Goal: Task Accomplishment & Management: Manage account settings

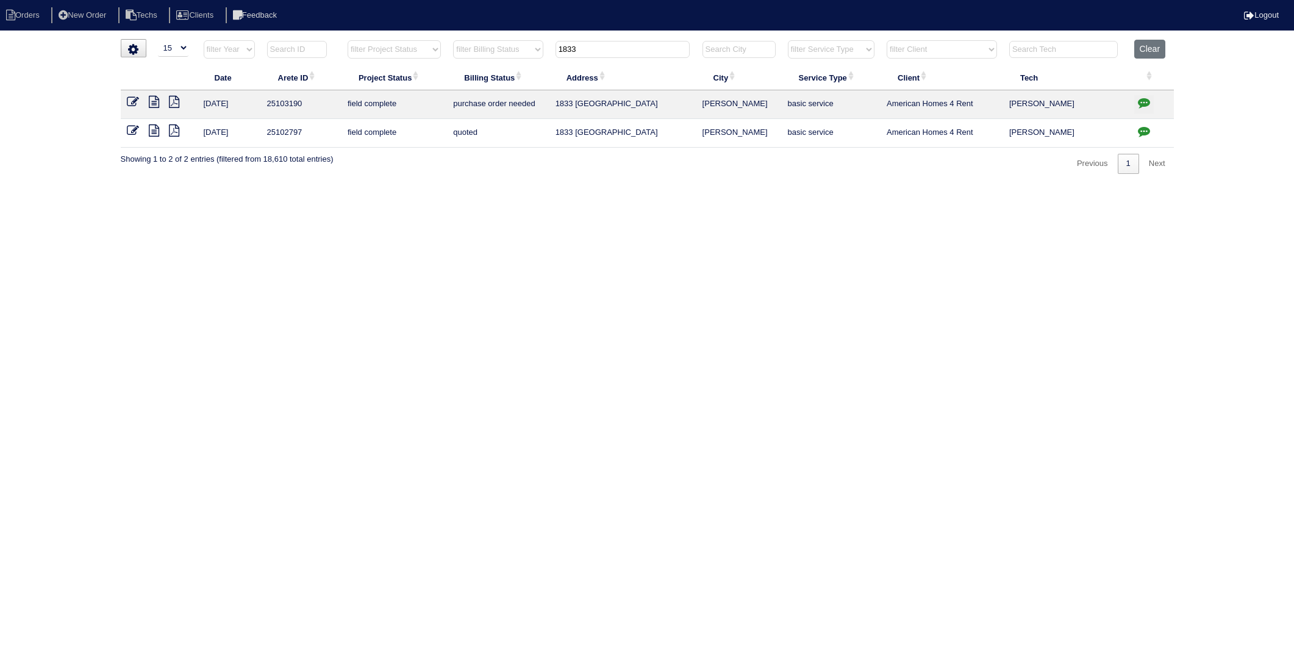
select select "15"
drag, startPoint x: 0, startPoint y: 0, endPoint x: 473, endPoint y: 85, distance: 480.4
click at [472, 81] on table "Date Arete ID Project Status Billing Status Address City Service Type Client Te…" at bounding box center [647, 94] width 1053 height 108
type input "1615"
click at [129, 99] on icon at bounding box center [133, 102] width 12 height 12
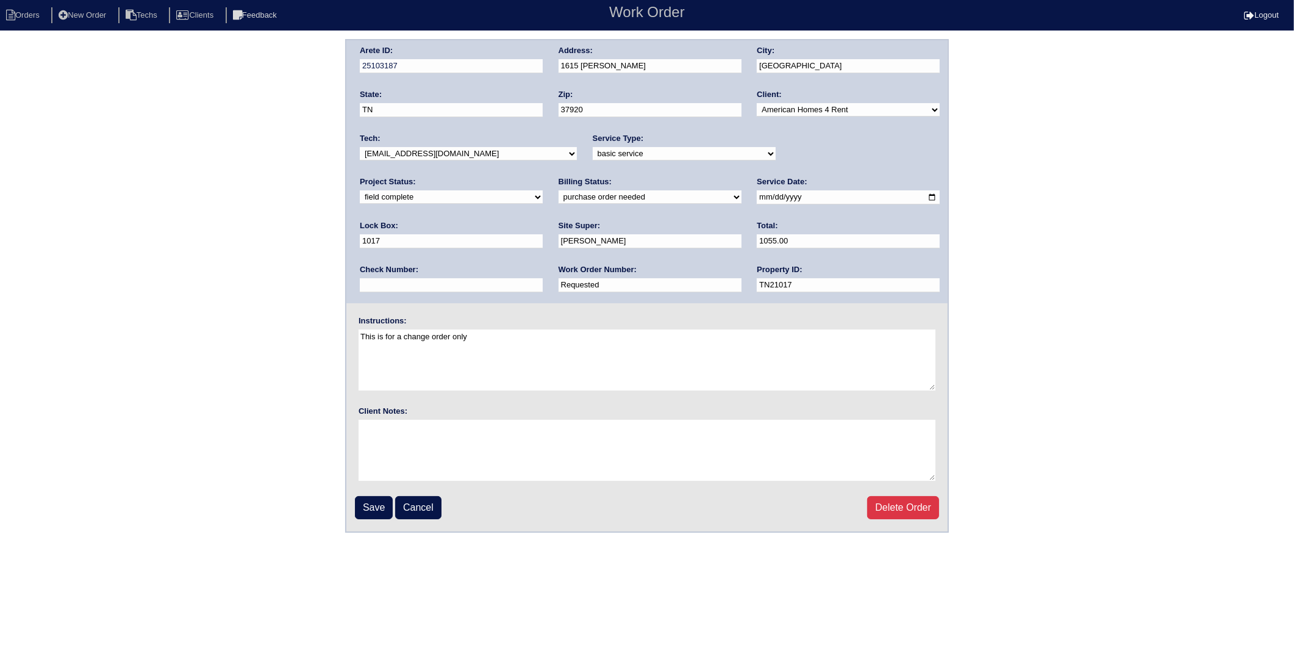
drag, startPoint x: 431, startPoint y: 284, endPoint x: 235, endPoint y: 318, distance: 199.4
click at [235, 318] on div "Arete ID: 25103187 Address: 1615 Douglas Wood Ln City: Knoxville State: TN Zip:…" at bounding box center [647, 285] width 1294 height 493
type input "1276821"
click at [373, 507] on input "Save" at bounding box center [374, 507] width 38 height 23
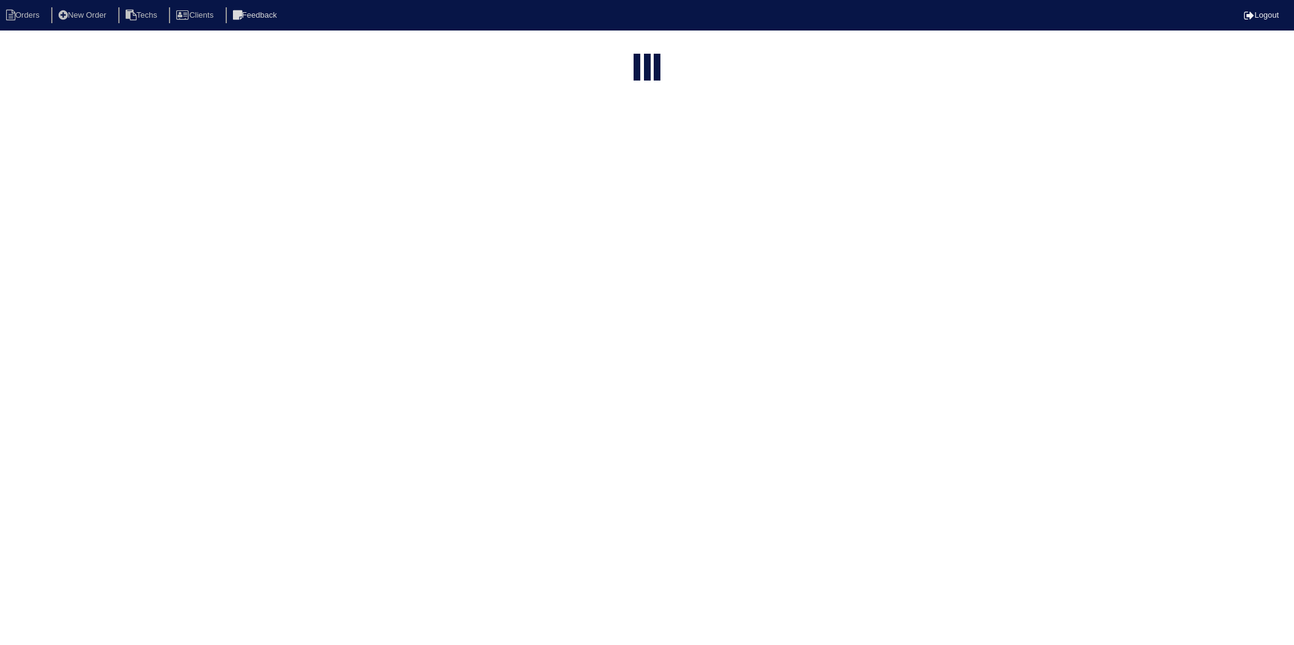
select select "15"
type input "1615"
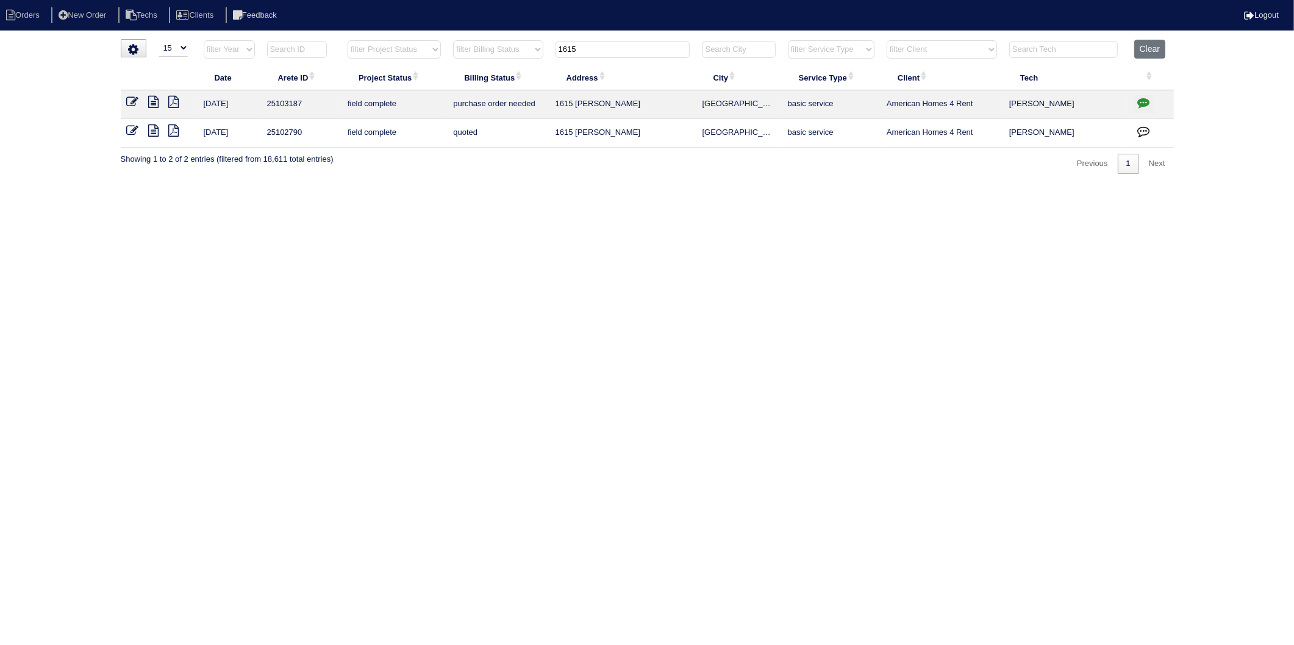
click at [533, 186] on html "Orders New Order Techs Clients Feedback Logout Orders New Order Users Clients M…" at bounding box center [647, 93] width 1294 height 186
click at [1149, 47] on button "Clear" at bounding box center [1150, 49] width 31 height 19
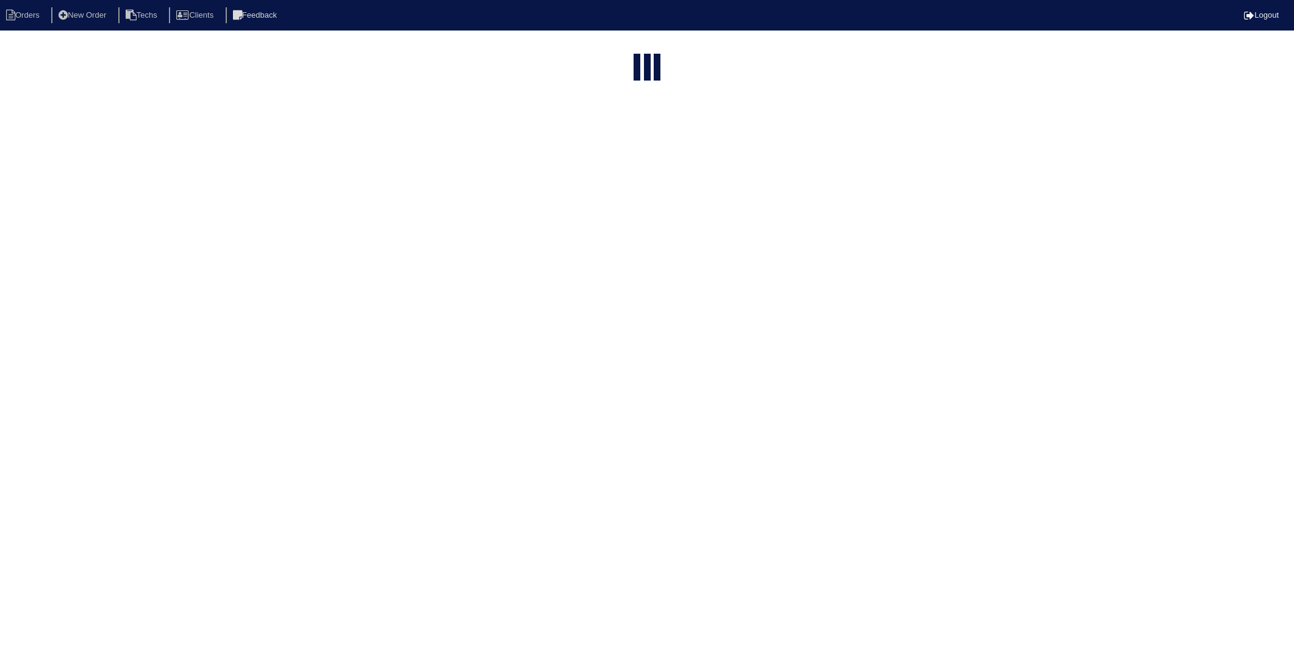
select select "15"
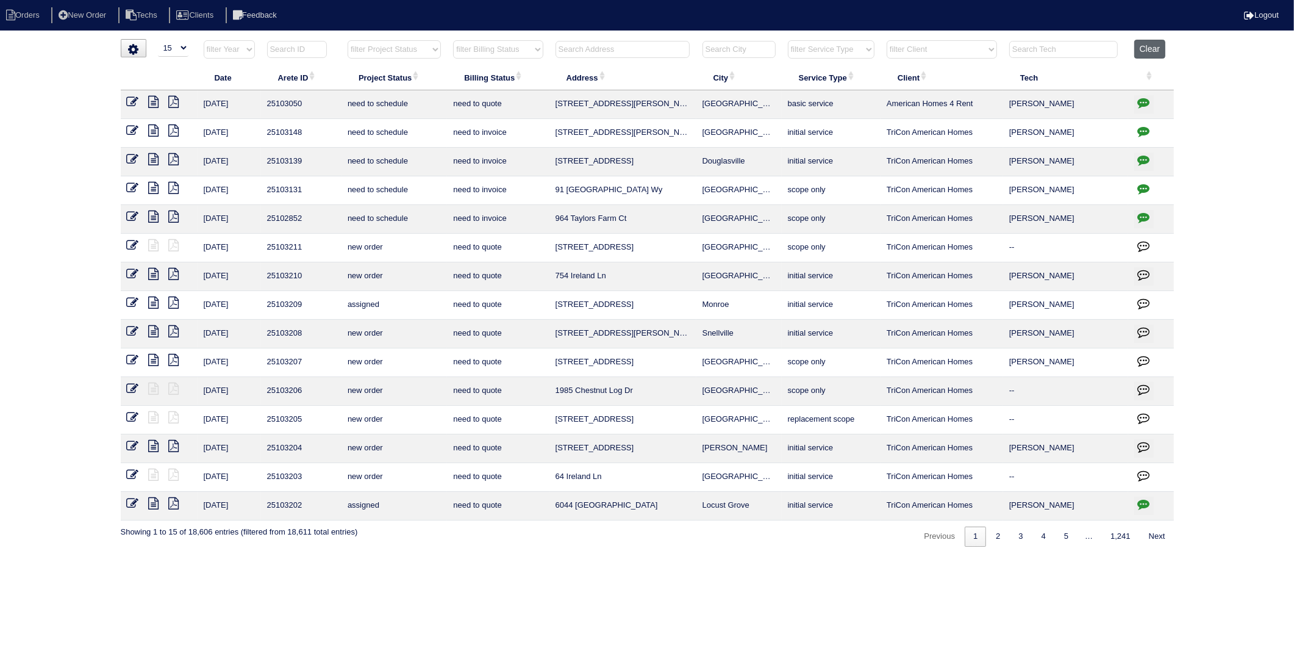
click at [1147, 51] on button "Clear" at bounding box center [1150, 49] width 31 height 19
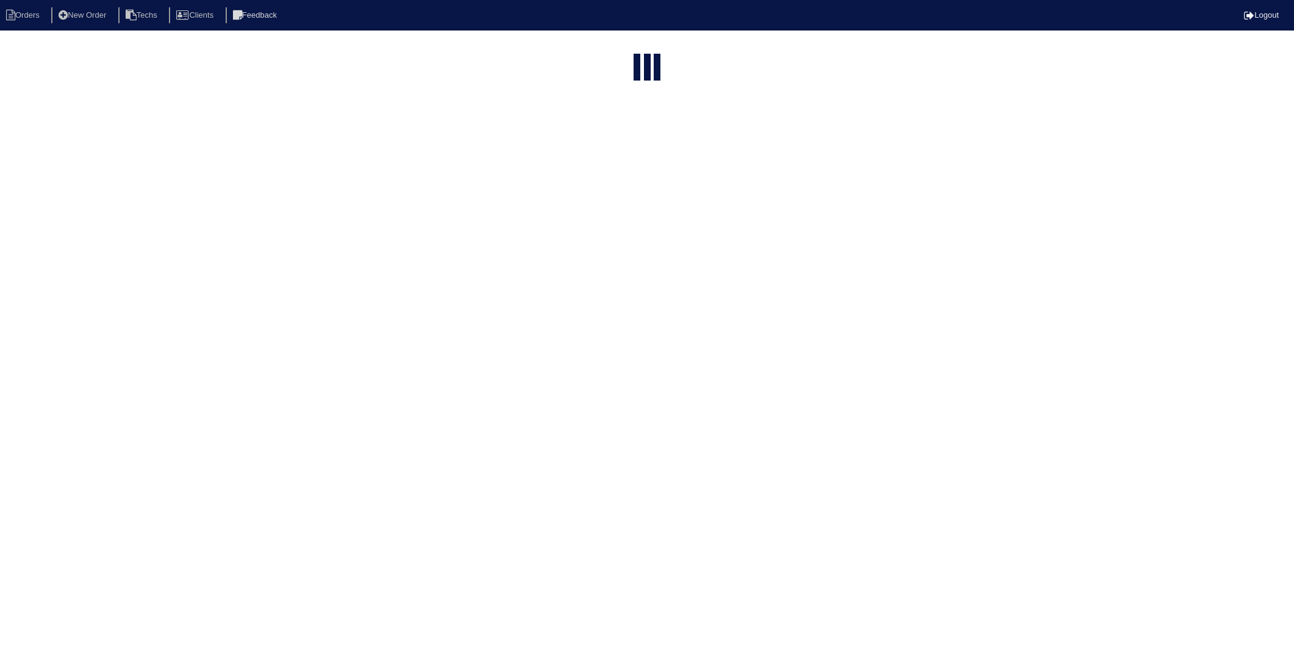
select select "15"
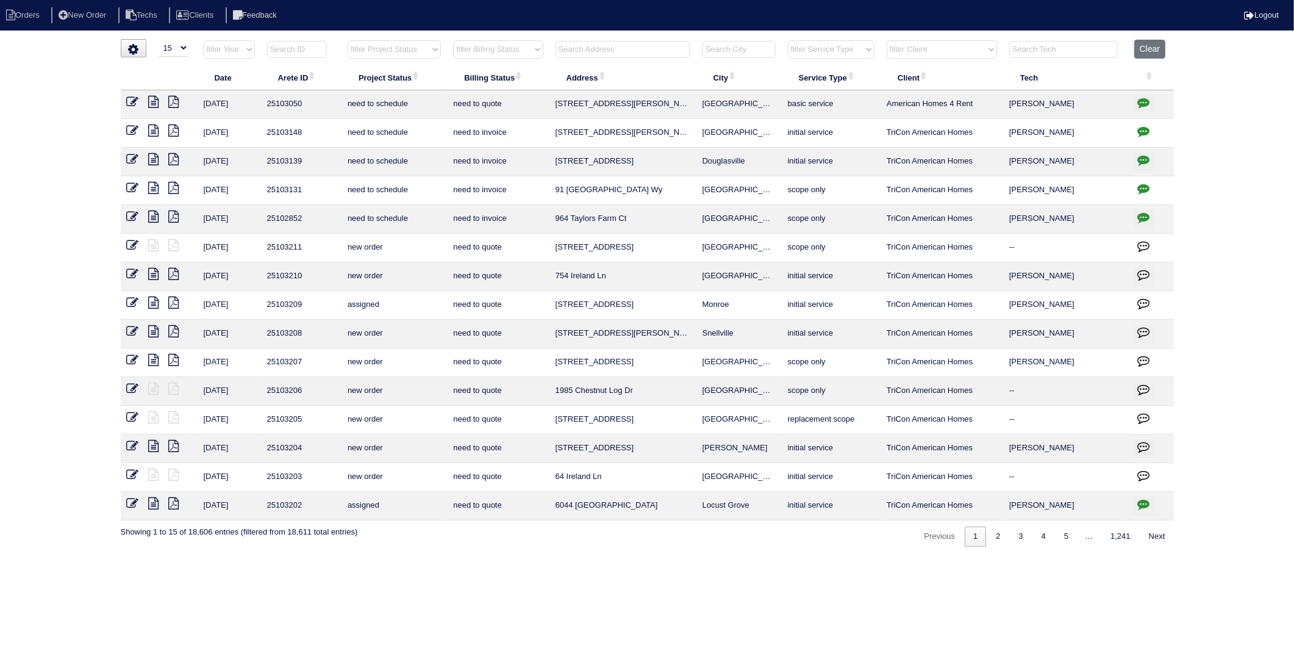
click at [582, 49] on input "text" at bounding box center [623, 49] width 134 height 17
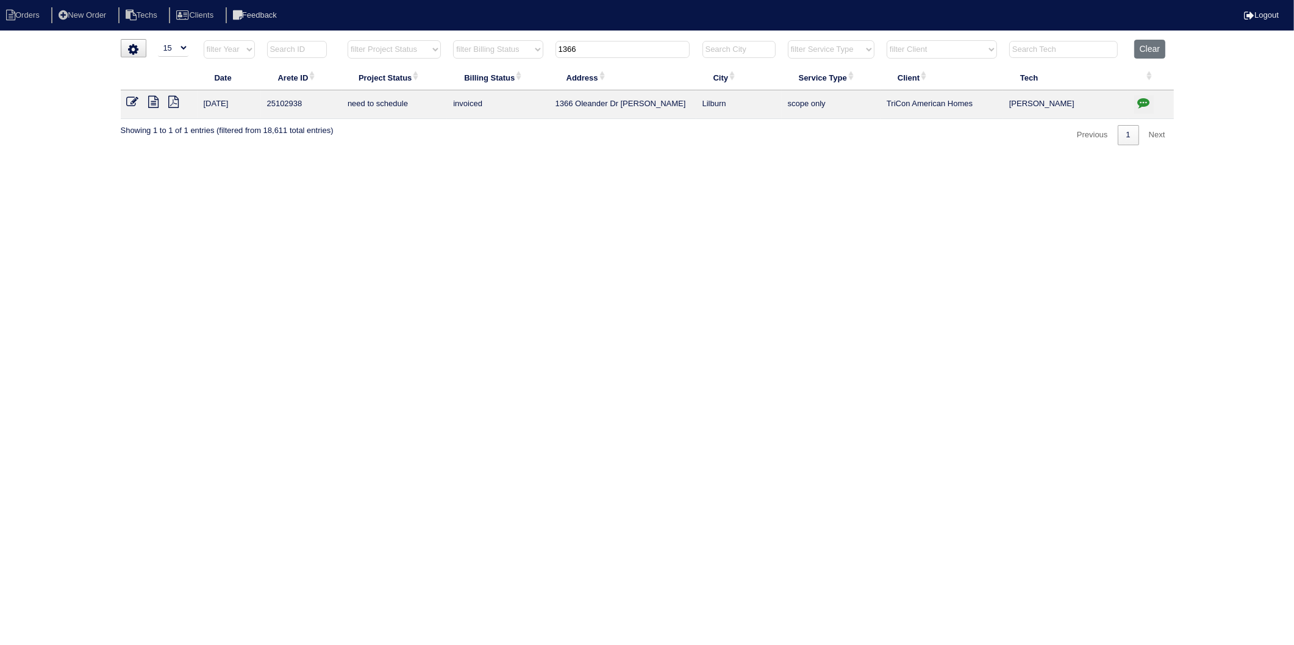
type input "1366"
click at [1144, 101] on icon "button" at bounding box center [1144, 102] width 12 height 12
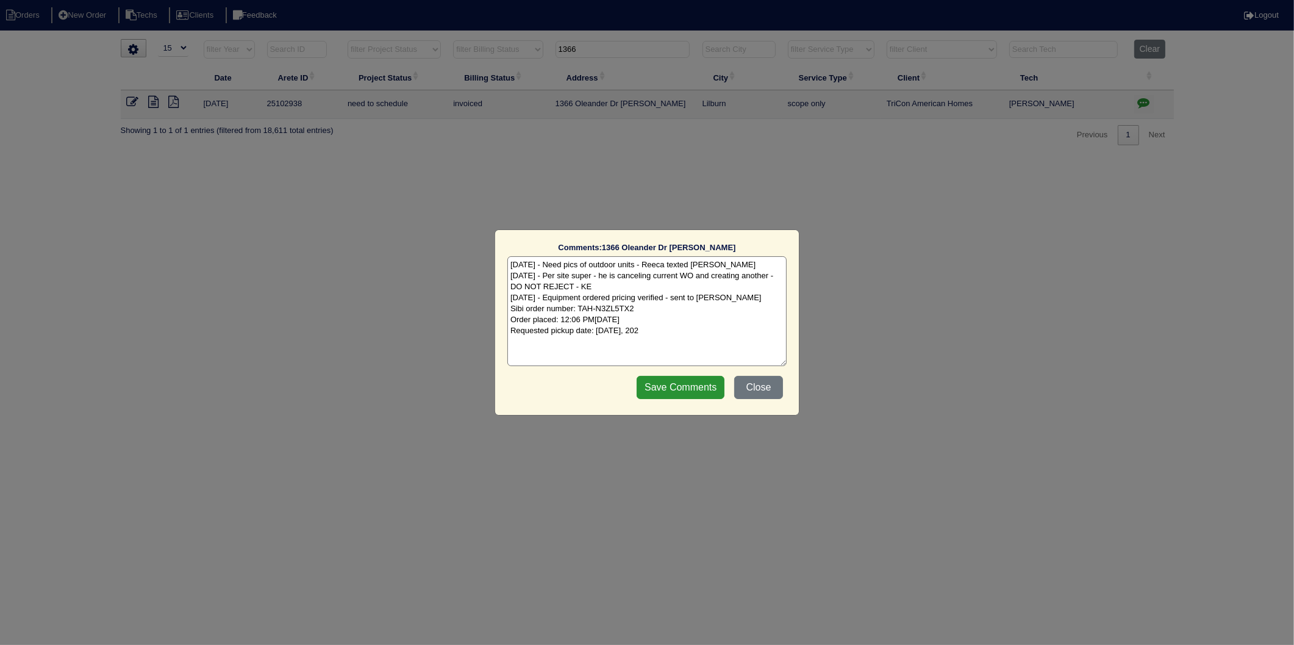
click at [682, 333] on textarea "8/12/25 - Need pics of outdoor units - Reeca texted Matthew - KE 8/28/25 - Per …" at bounding box center [647, 311] width 279 height 110
type textarea "8/12/25 - Need pics of outdoor units - Reeca texted Matthew - KE 8/28/25 - Per …"
click at [686, 381] on input "Save Comments" at bounding box center [681, 387] width 88 height 23
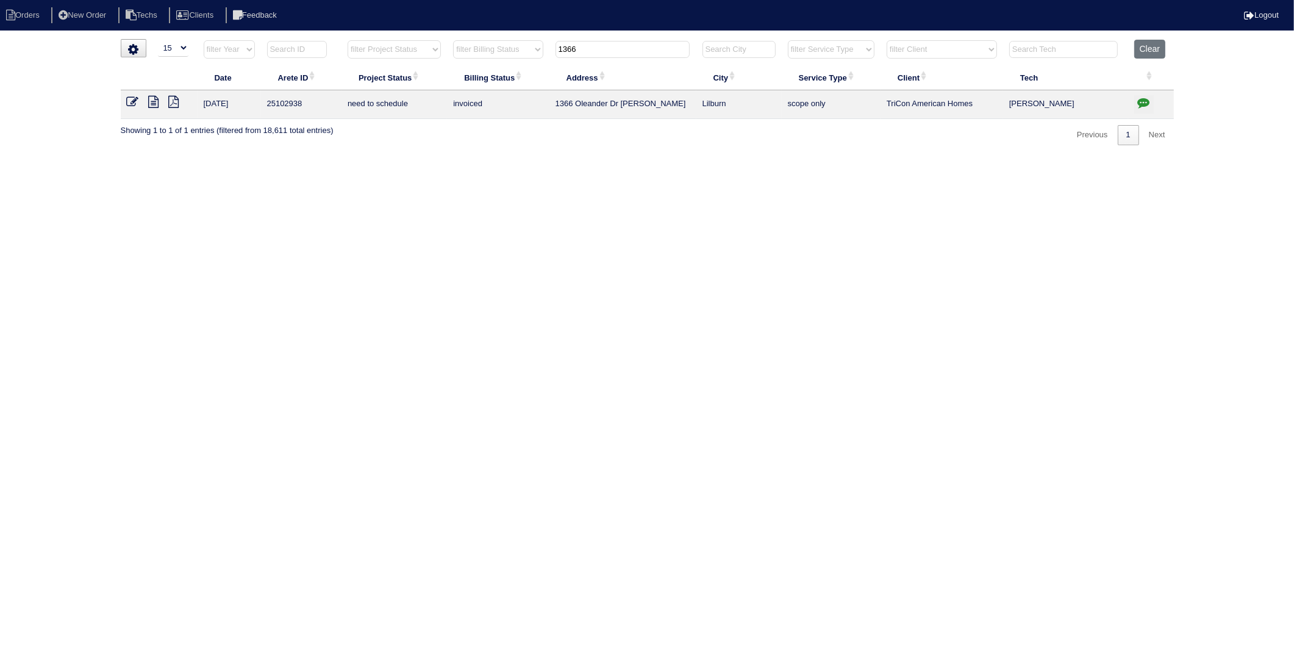
click at [131, 104] on icon at bounding box center [133, 102] width 12 height 12
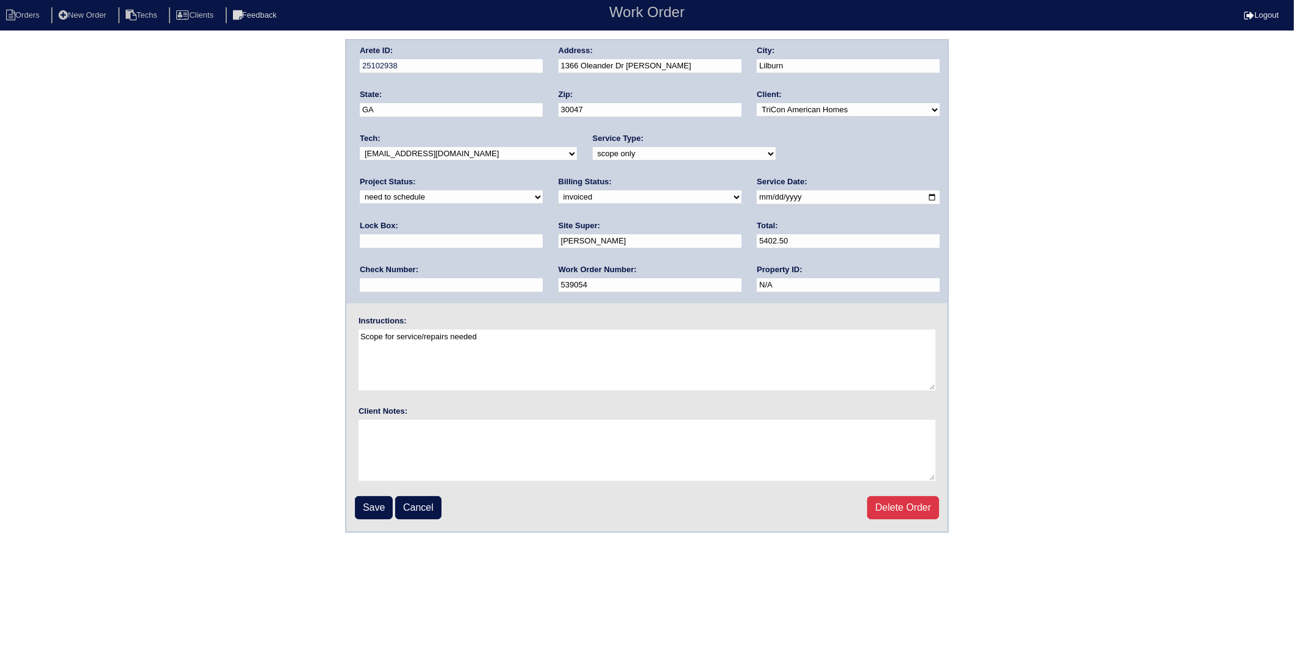
click at [543, 190] on select "new order assigned in progress field complete need to schedule admin review arc…" at bounding box center [451, 196] width 183 height 13
select select "completed"
click at [543, 190] on select "new order assigned in progress field complete need to schedule admin review arc…" at bounding box center [451, 196] width 183 height 13
click at [375, 505] on input "Save" at bounding box center [374, 507] width 38 height 23
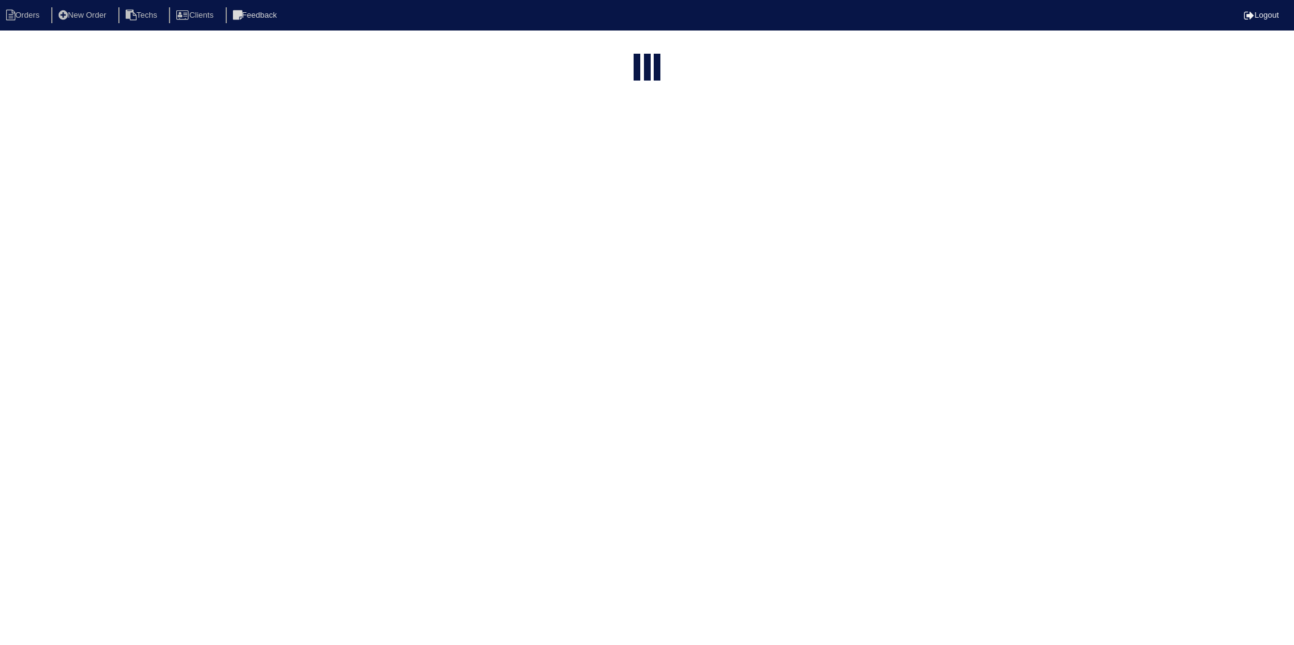
select select "15"
type input "1366"
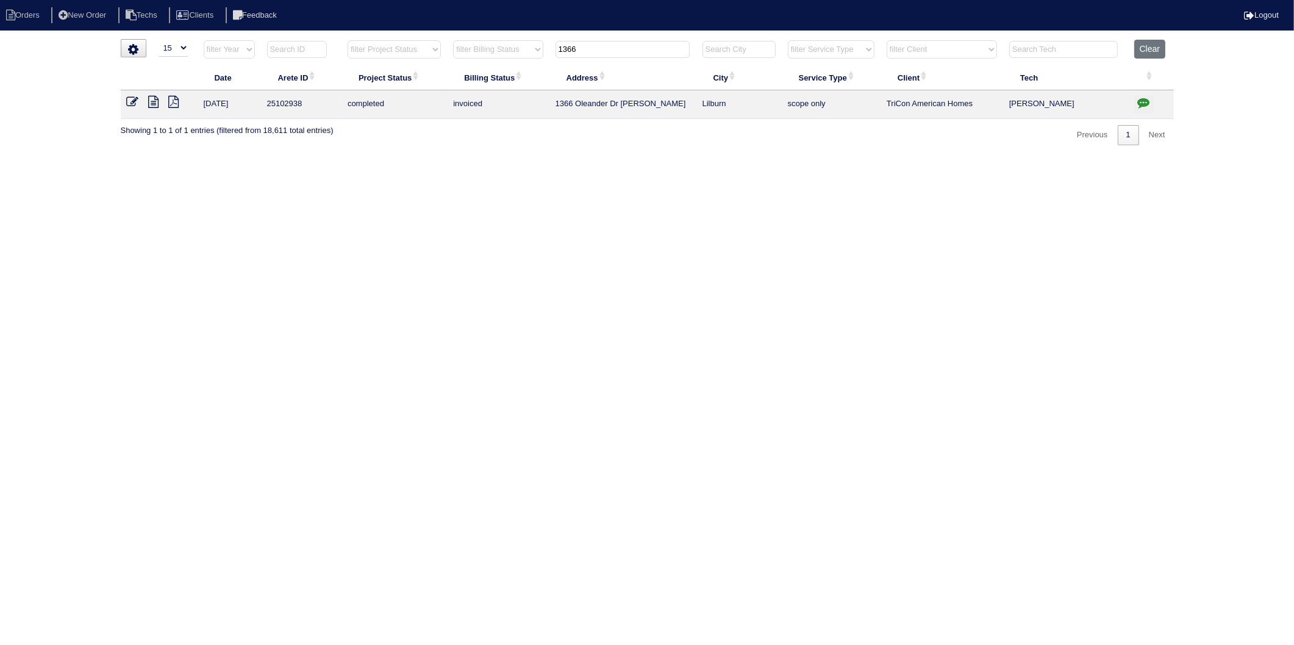
click at [687, 157] on html "Orders New Order Techs Clients Feedback Logout Orders New Order Users Clients M…" at bounding box center [647, 78] width 1294 height 157
drag, startPoint x: 1142, startPoint y: 50, endPoint x: 971, endPoint y: 27, distance: 172.4
click at [1142, 49] on button "Clear" at bounding box center [1150, 49] width 31 height 19
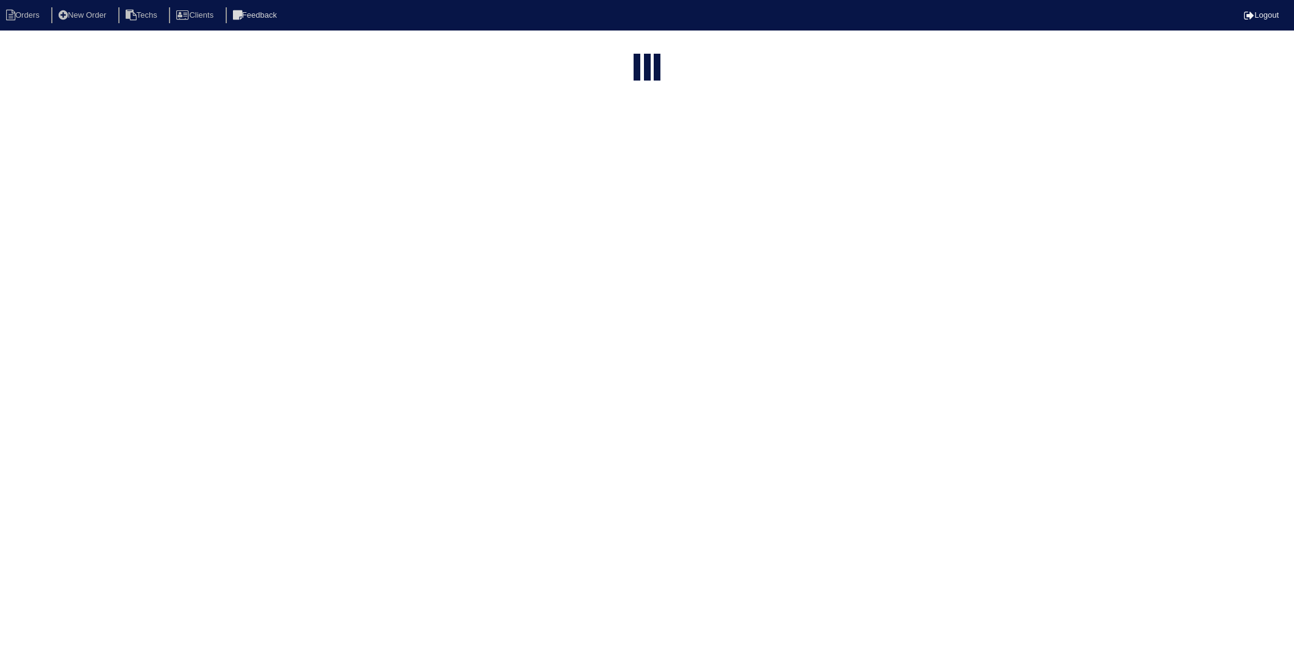
select select "15"
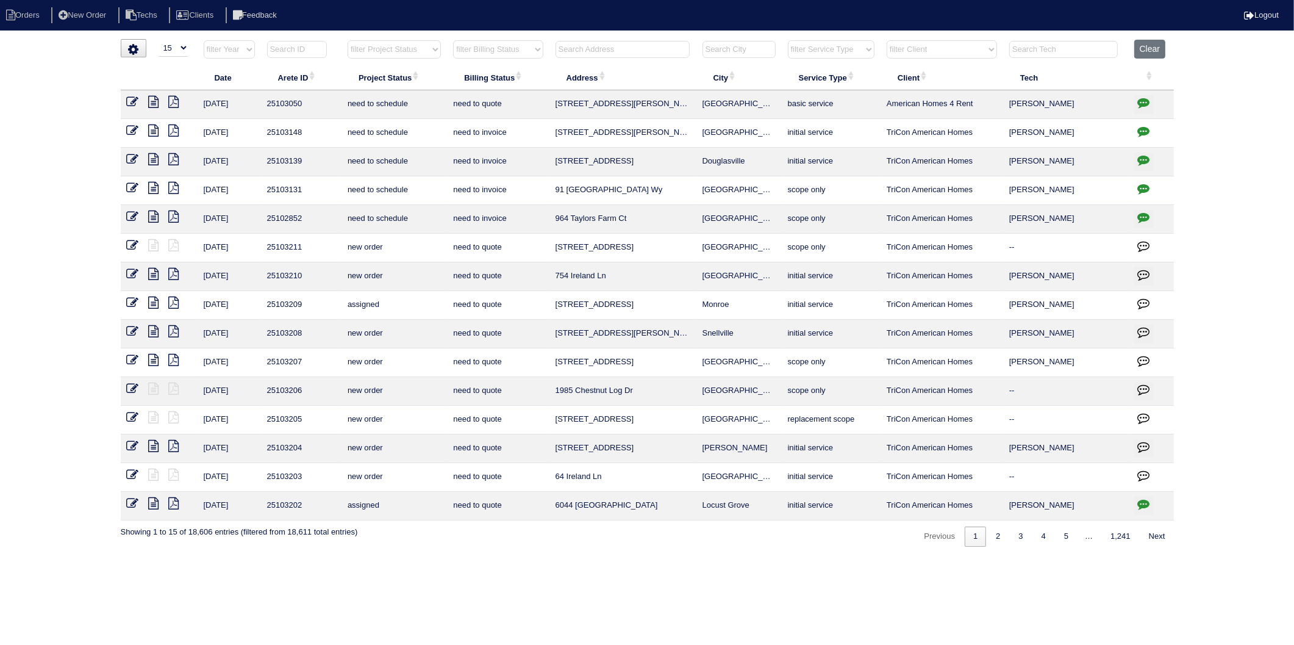
click at [588, 55] on input "text" at bounding box center [623, 49] width 134 height 17
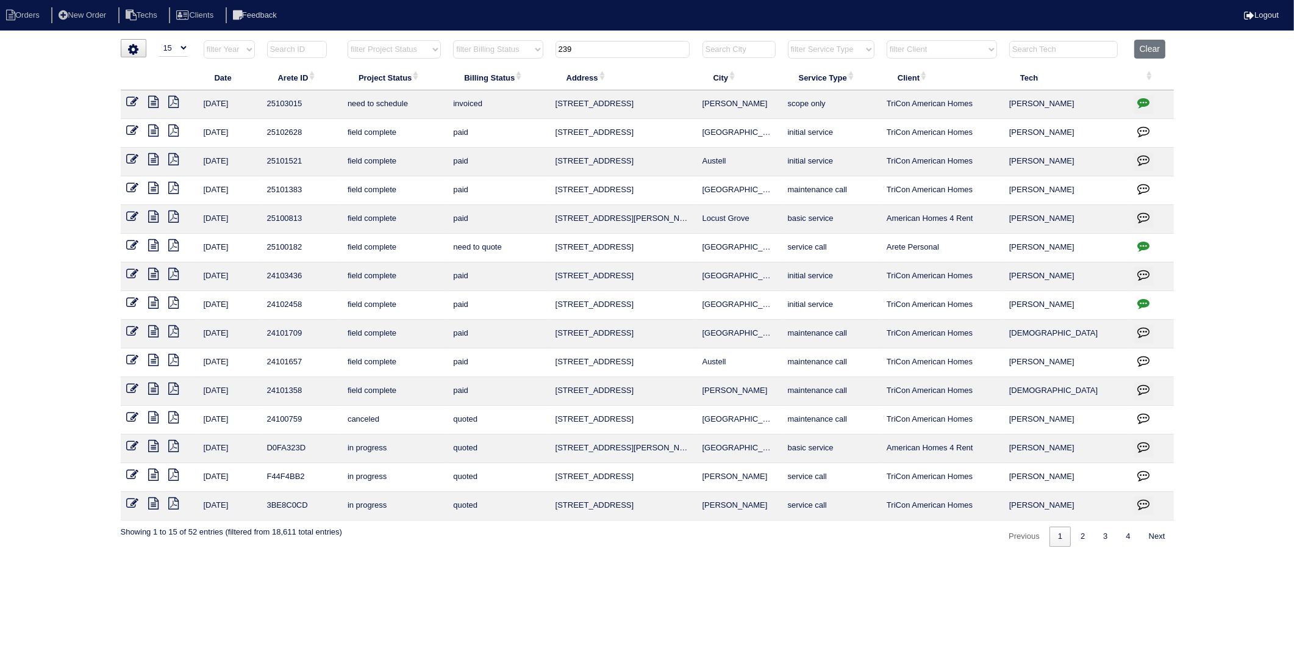
type input "239"
click at [1139, 104] on icon "button" at bounding box center [1144, 102] width 12 height 12
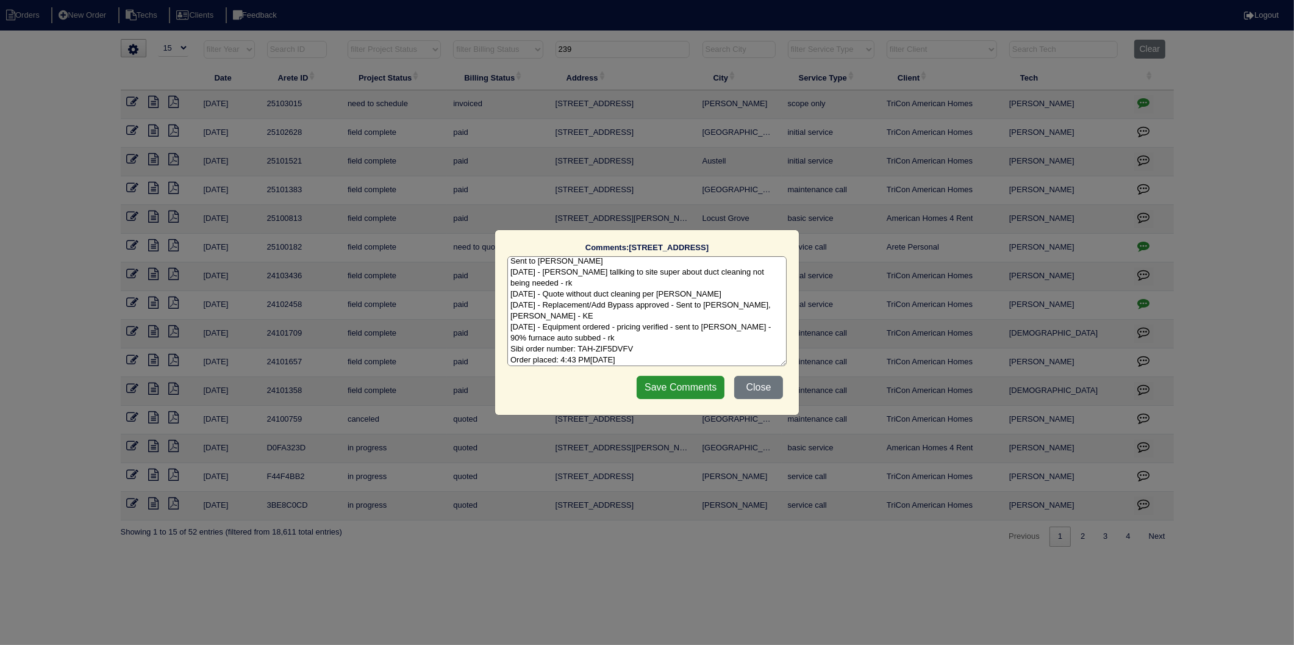
scroll to position [50, 0]
click at [692, 356] on textarea "8/18/25 - Tricon put the work order in after the fact - tech only scoped Mentio…" at bounding box center [647, 311] width 279 height 110
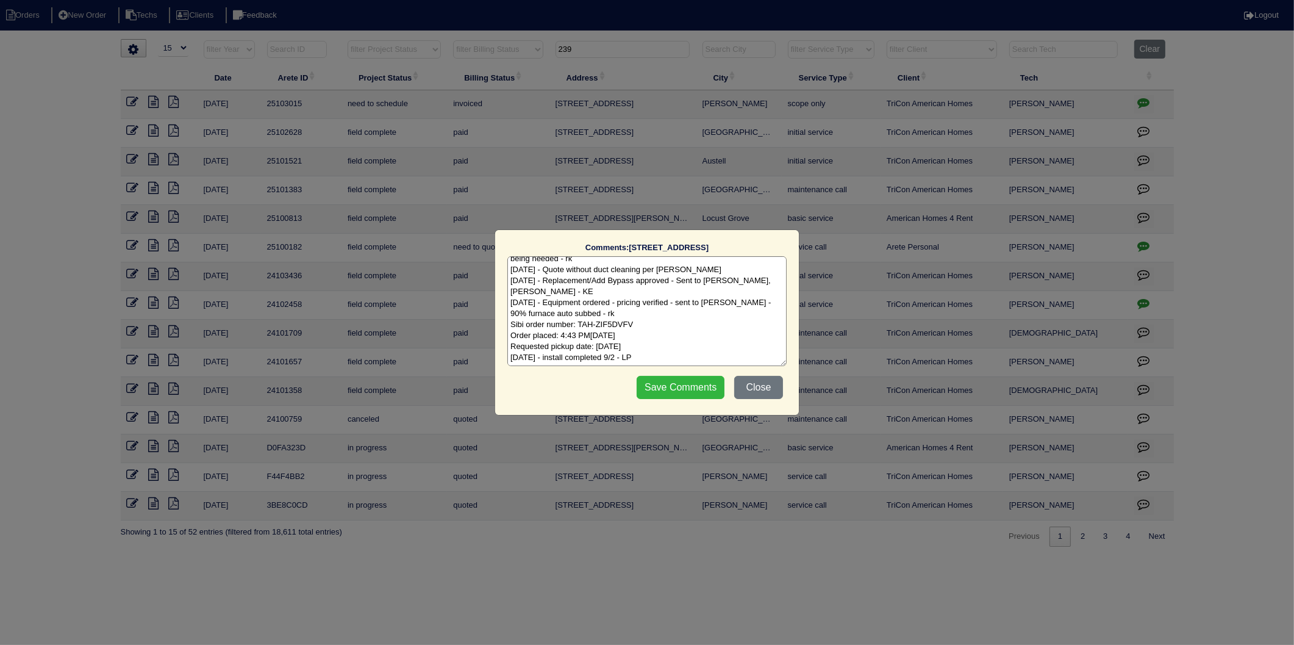
type textarea "8/18/25 - Tricon put the work order in after the fact - tech only scoped Mentio…"
click at [697, 392] on input "Save Comments" at bounding box center [681, 387] width 88 height 23
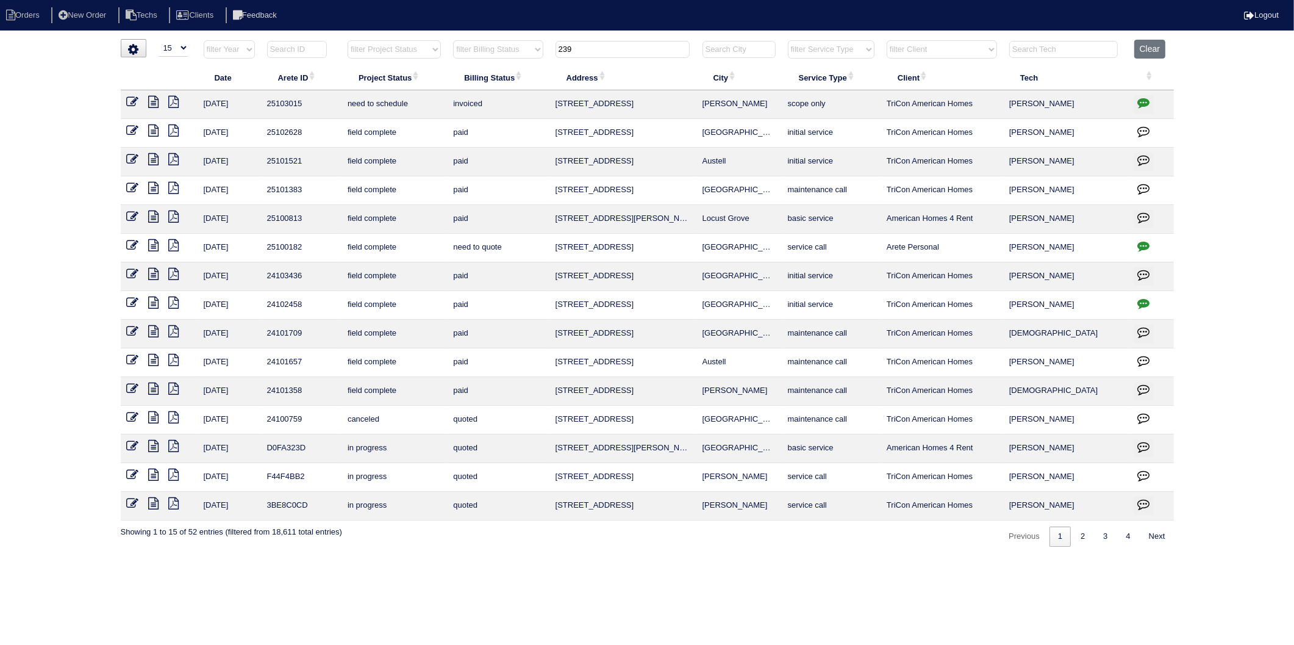
click at [131, 102] on icon at bounding box center [133, 102] width 12 height 12
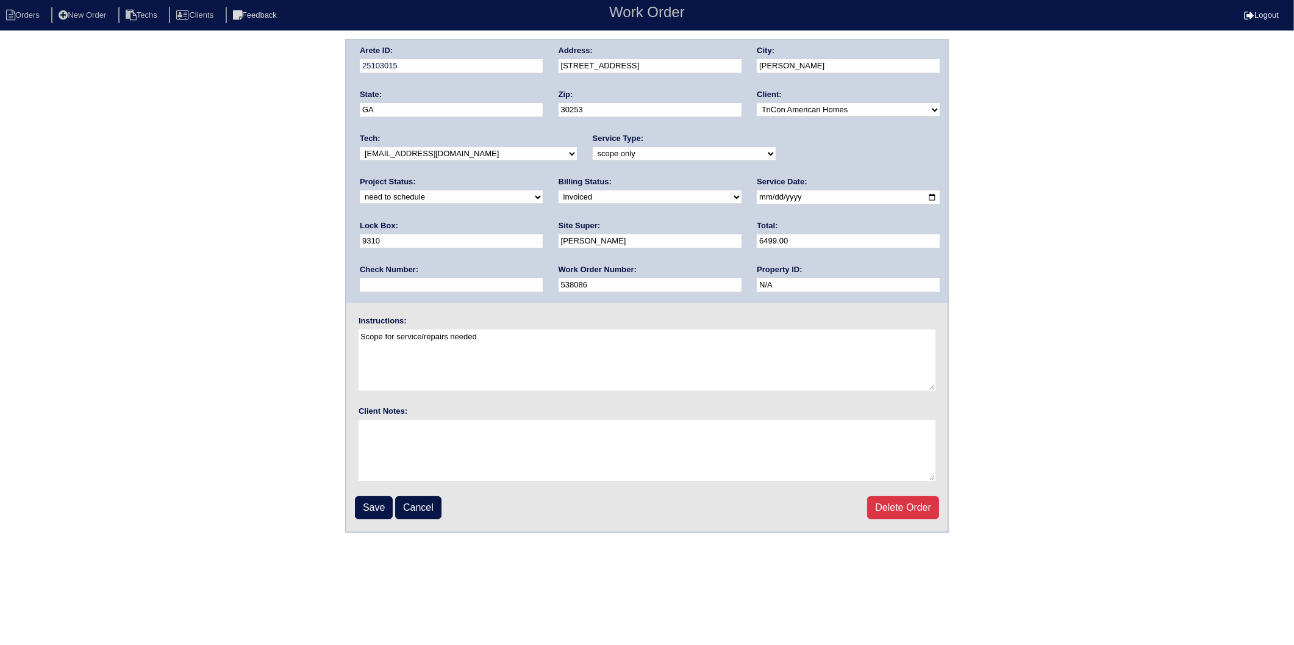
click at [543, 190] on select "new order assigned in progress field complete need to schedule admin review arc…" at bounding box center [451, 196] width 183 height 13
select select "completed"
click at [543, 190] on select "new order assigned in progress field complete need to schedule admin review arc…" at bounding box center [451, 196] width 183 height 13
click at [373, 503] on input "Save" at bounding box center [374, 507] width 38 height 23
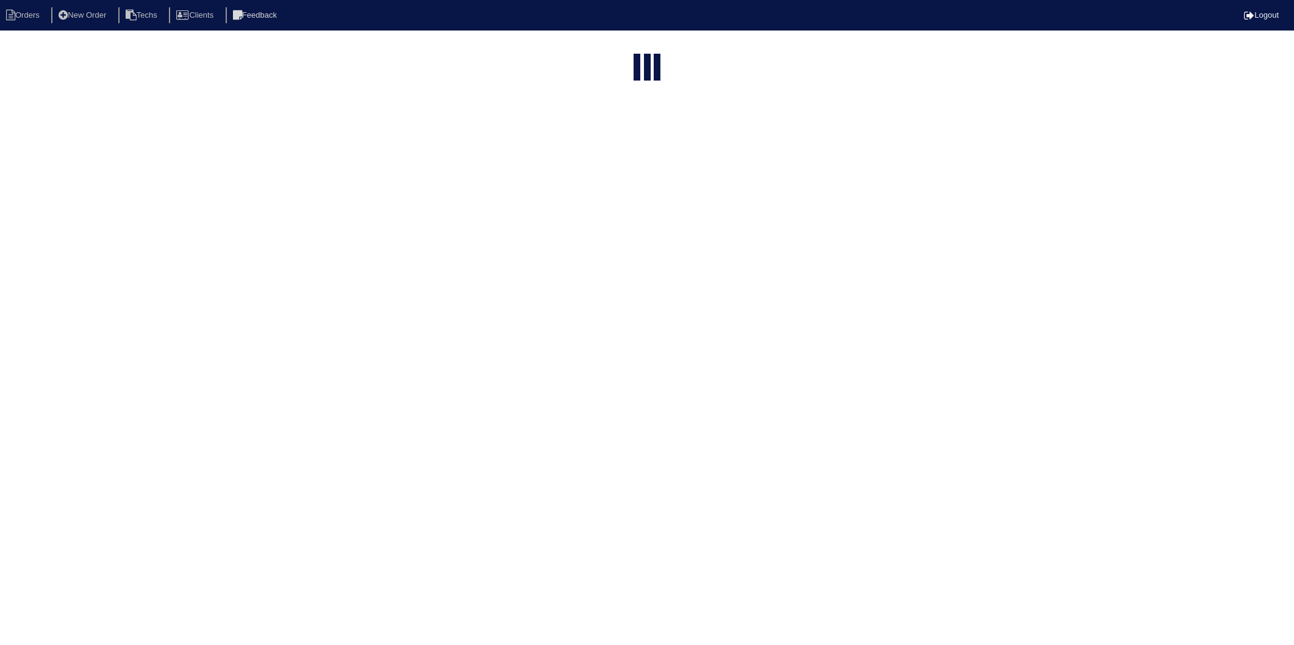
select select "15"
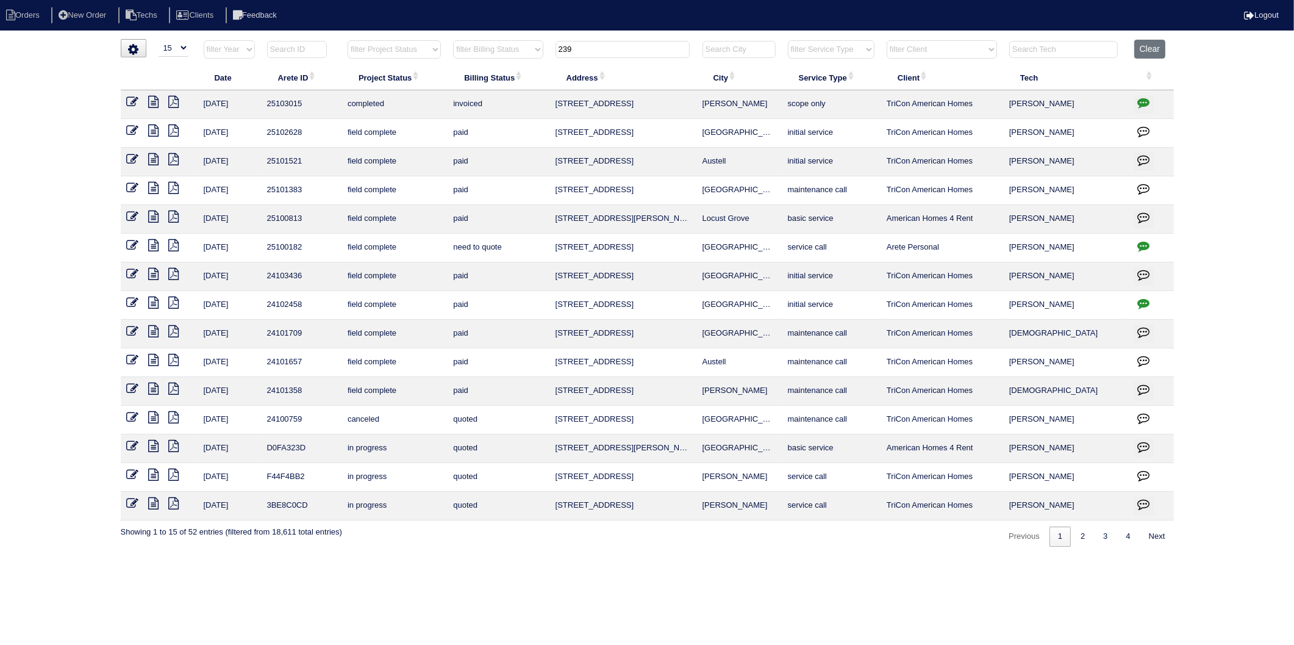
drag, startPoint x: 595, startPoint y: 46, endPoint x: 510, endPoint y: 59, distance: 85.7
click at [510, 59] on tr "filter Year -- Any Year -- 2025 2024 2023 2022 2021 2020 2019 filter Project St…" at bounding box center [647, 52] width 1053 height 25
type input "3250"
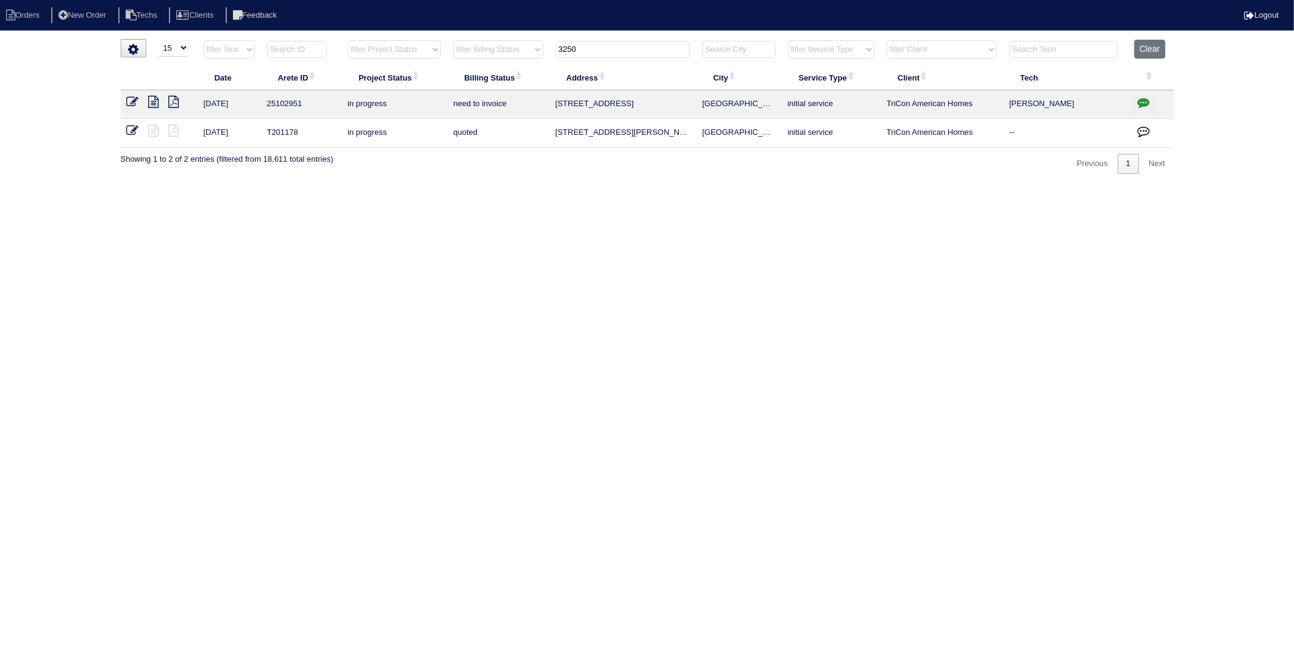
click at [131, 99] on icon at bounding box center [133, 102] width 12 height 12
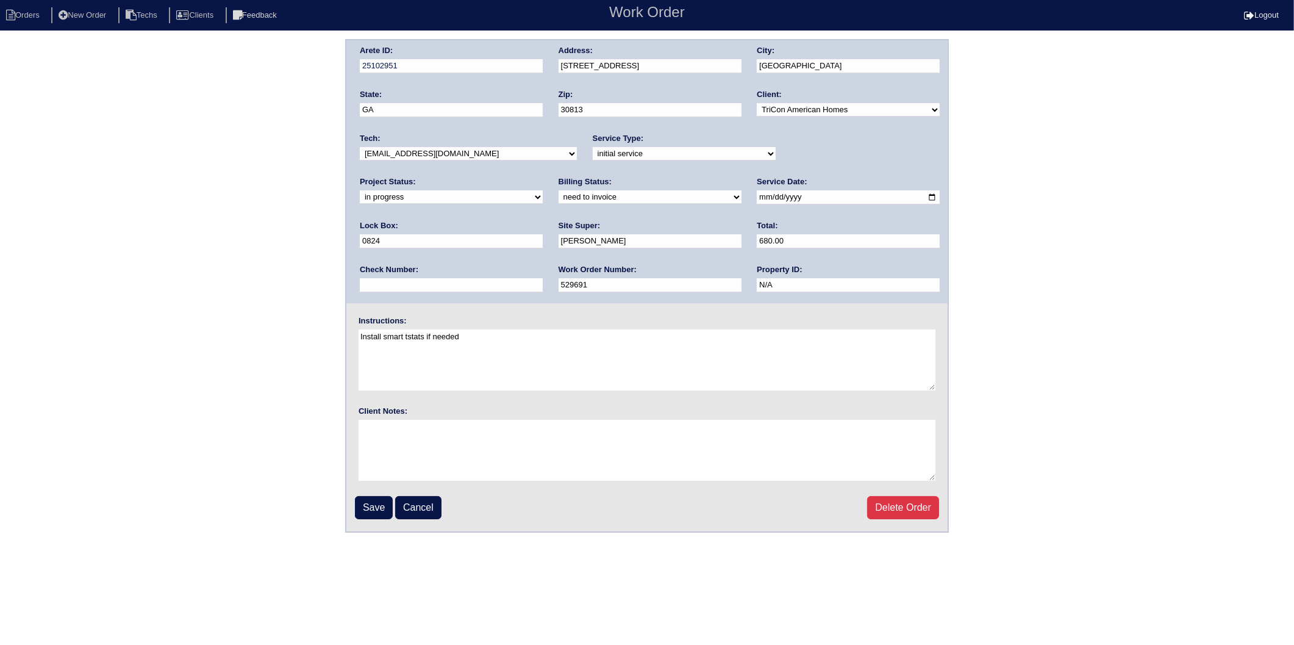
click at [559, 197] on select "need to quote quoted need to invoice invoiced paid warranty purchase order need…" at bounding box center [650, 196] width 183 height 13
select select "invoiced"
click at [559, 190] on select "need to quote quoted need to invoice invoiced paid warranty purchase order need…" at bounding box center [650, 196] width 183 height 13
click at [543, 190] on select "new order assigned in progress field complete need to schedule admin review arc…" at bounding box center [451, 196] width 183 height 13
select select "field complete"
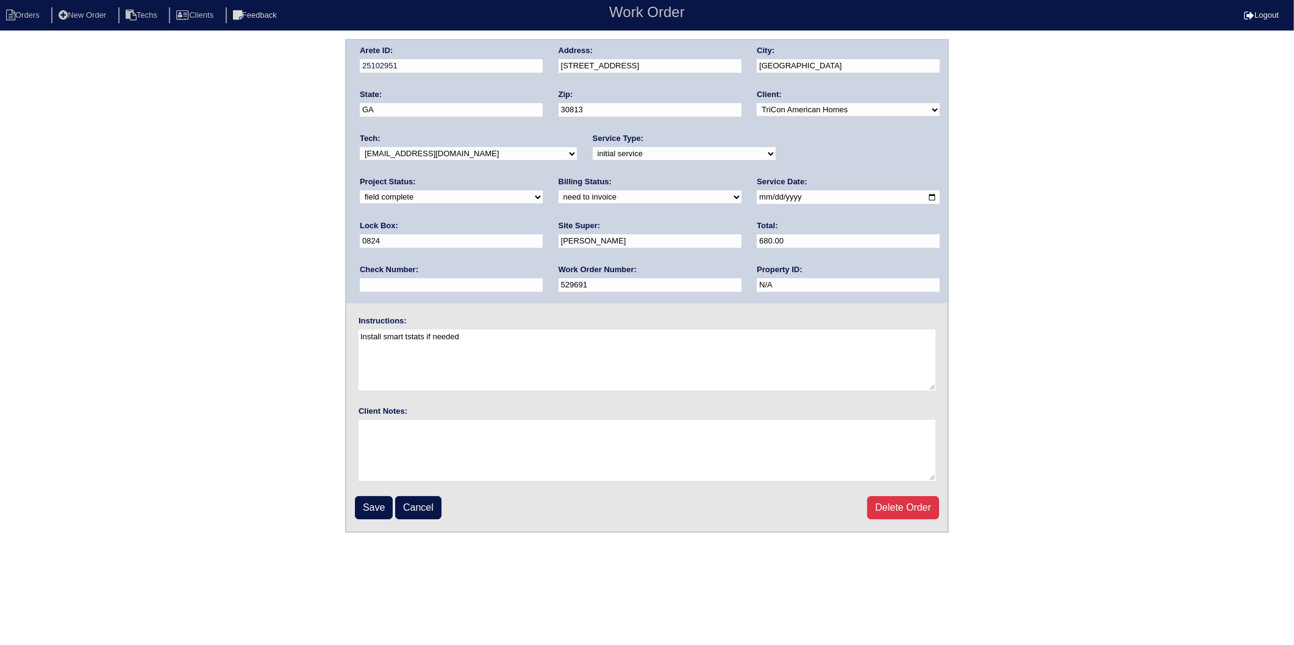
click at [543, 190] on select "new order assigned in progress field complete need to schedule admin review arc…" at bounding box center [451, 196] width 183 height 13
click at [375, 503] on input "Save" at bounding box center [374, 507] width 38 height 23
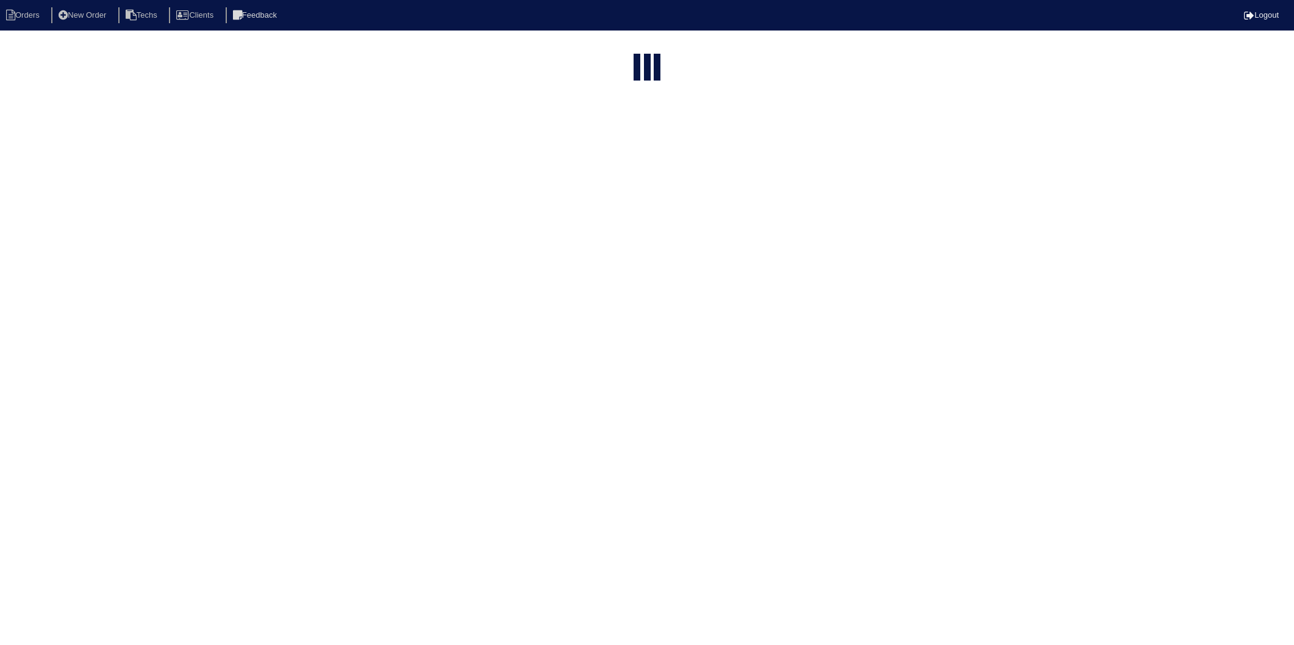
select select "15"
type input "3250"
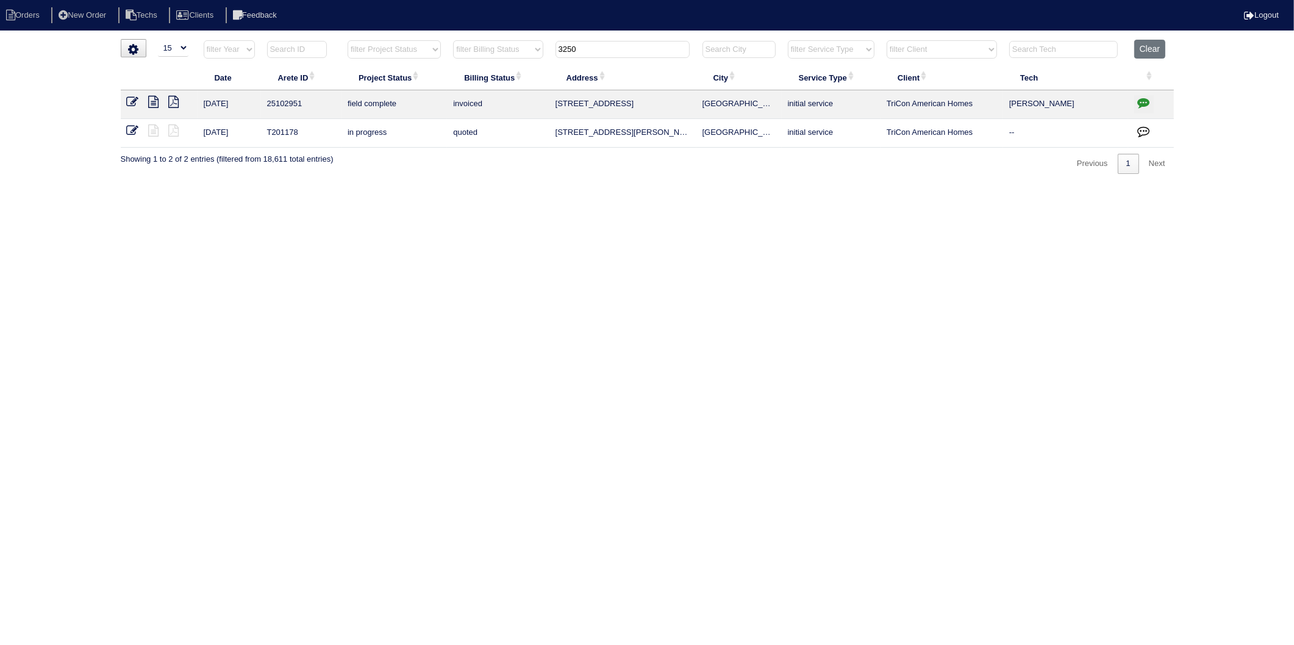
click at [248, 186] on html "Orders New Order Techs Clients Feedback Logout Orders New Order Users Clients M…" at bounding box center [647, 93] width 1294 height 186
click at [159, 101] on icon at bounding box center [154, 102] width 10 height 12
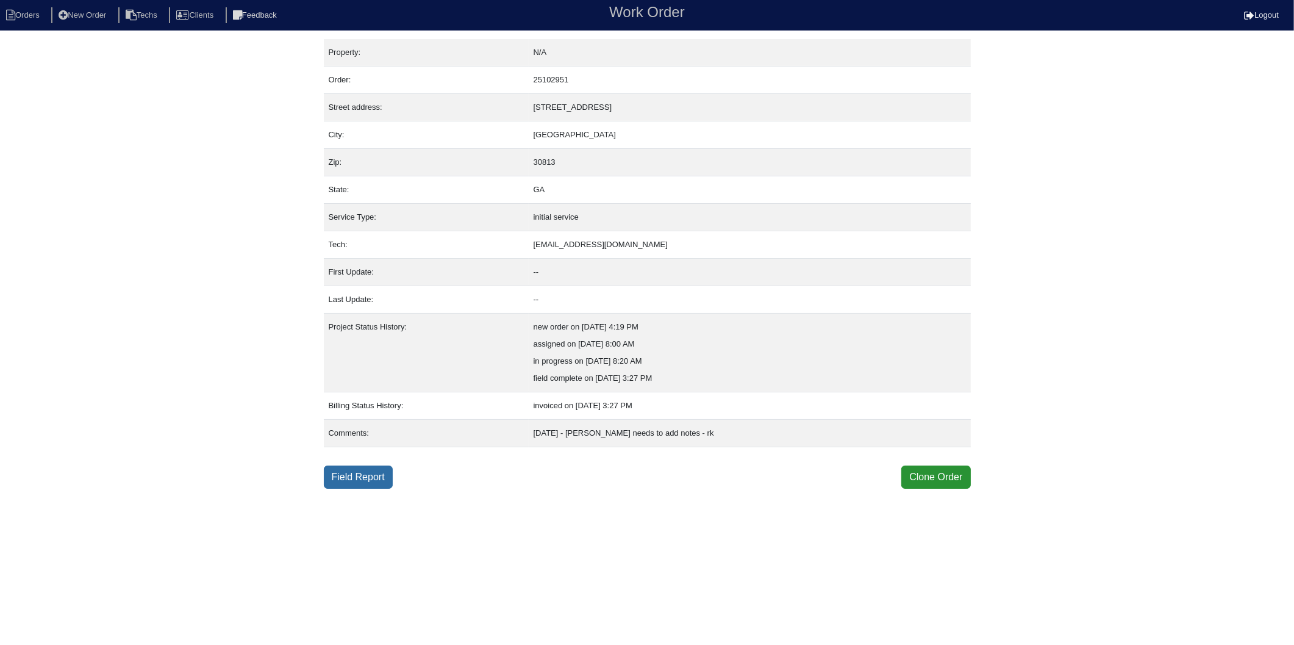
click at [372, 479] on link "Field Report" at bounding box center [358, 476] width 69 height 23
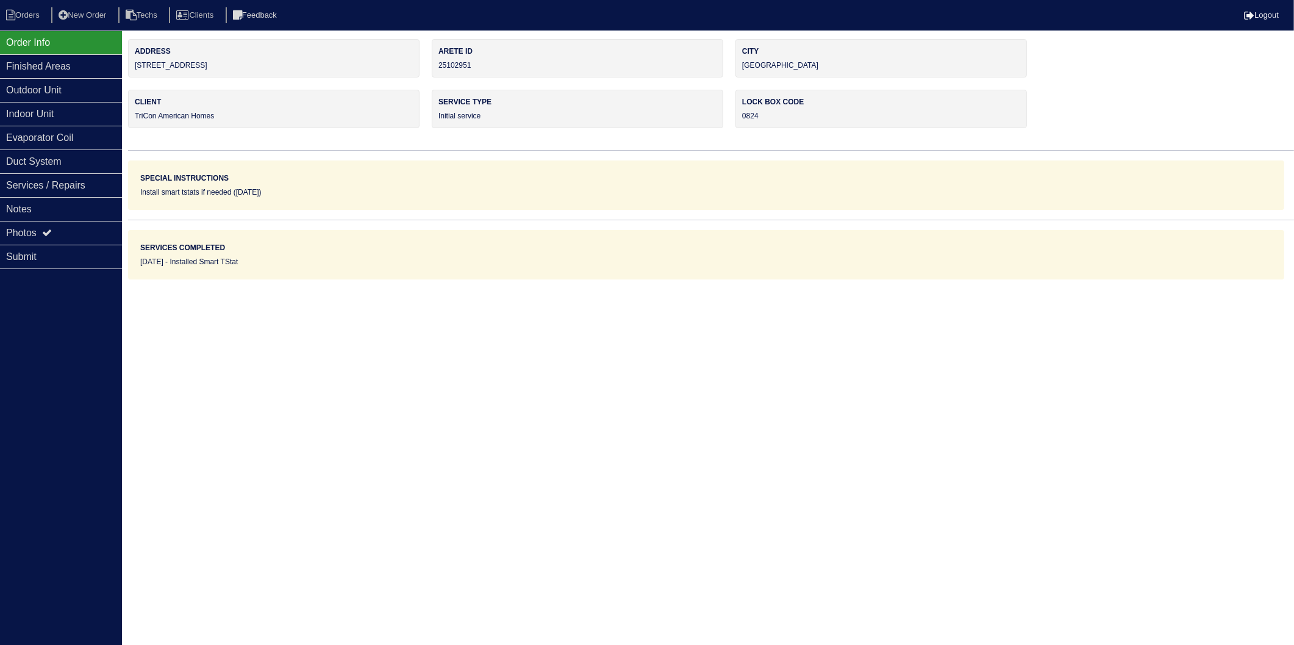
click at [194, 279] on html "Orders New Order Techs Clients Feedback Logout Orders New Order Users Clients M…" at bounding box center [647, 139] width 1294 height 279
click at [31, 209] on div "Notes" at bounding box center [61, 209] width 122 height 24
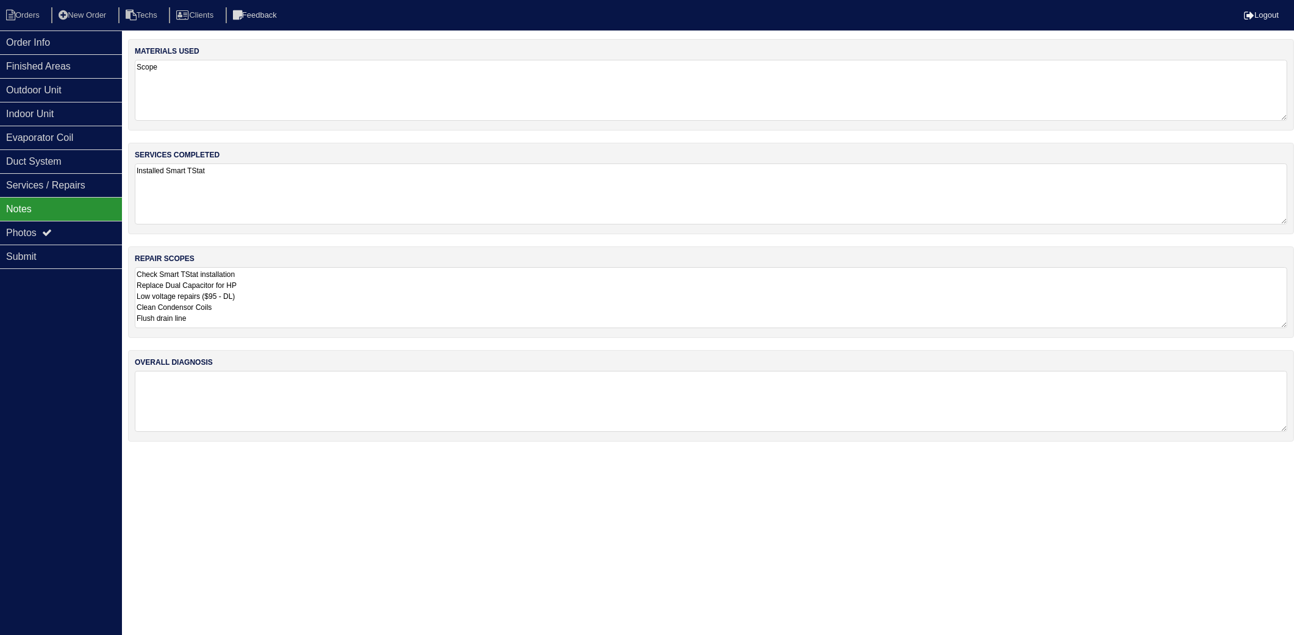
click at [226, 90] on textarea "Scope" at bounding box center [711, 90] width 1153 height 61
click at [332, 305] on textarea "Check Smart TStat installation Replace Dual Capacitor for HP Low voltage repair…" at bounding box center [711, 297] width 1153 height 61
